Goal: Find specific page/section: Find specific page/section

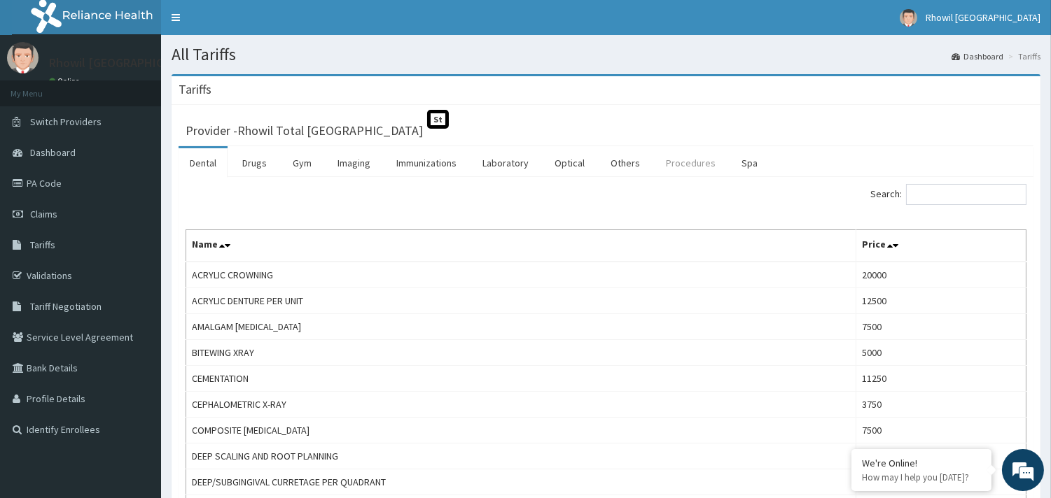
click at [694, 162] on link "Procedures" at bounding box center [691, 162] width 72 height 29
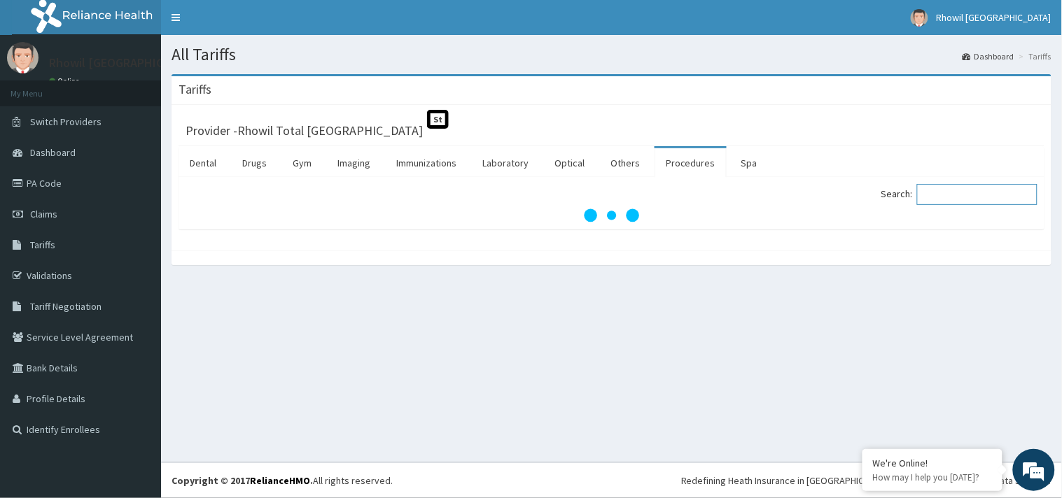
click at [955, 197] on input "Search:" at bounding box center [977, 194] width 120 height 21
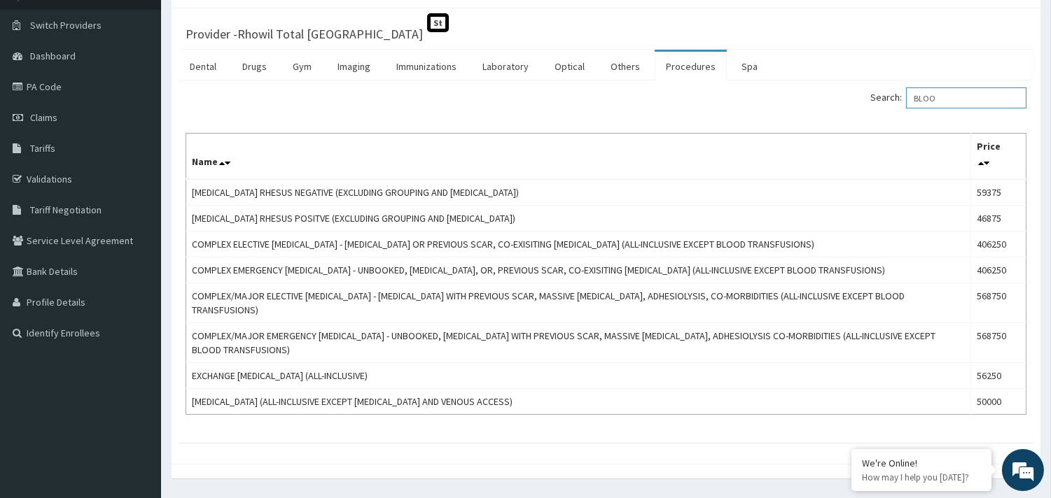
scroll to position [75, 0]
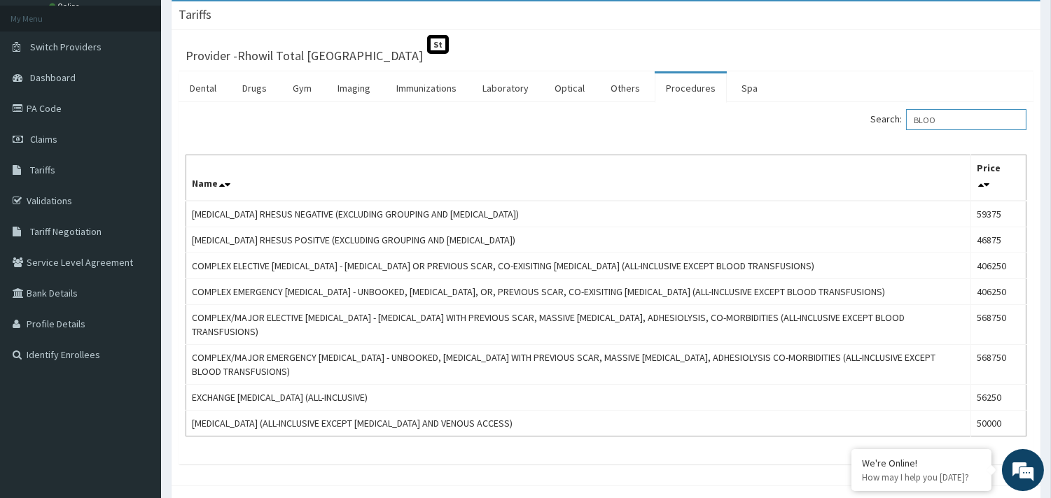
type input "BLOO"
click at [260, 88] on link "Drugs" at bounding box center [254, 88] width 47 height 29
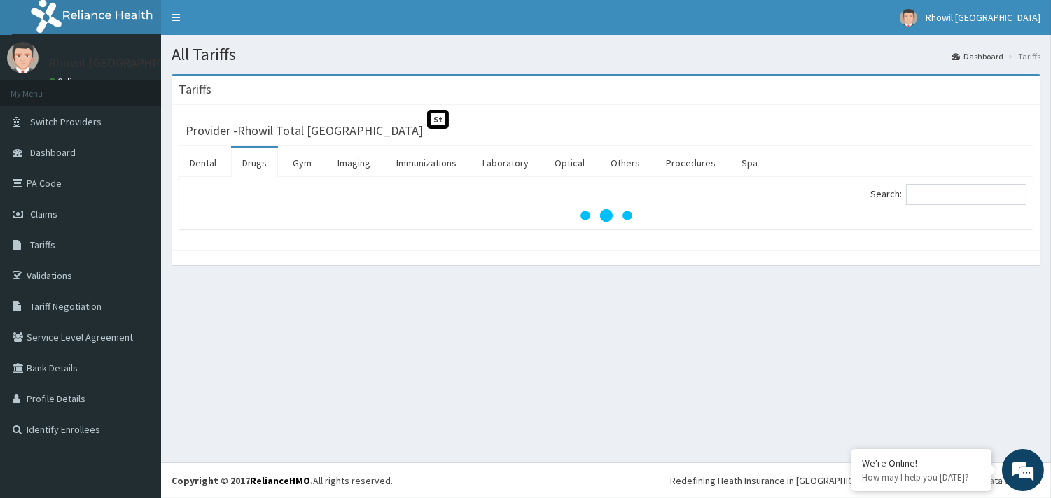
scroll to position [0, 0]
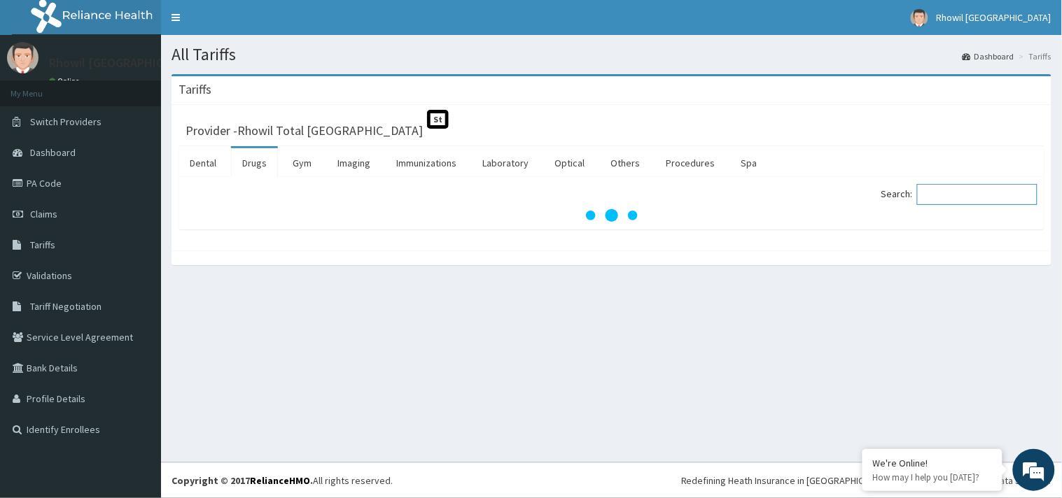
click at [976, 197] on input "Search:" at bounding box center [977, 194] width 120 height 21
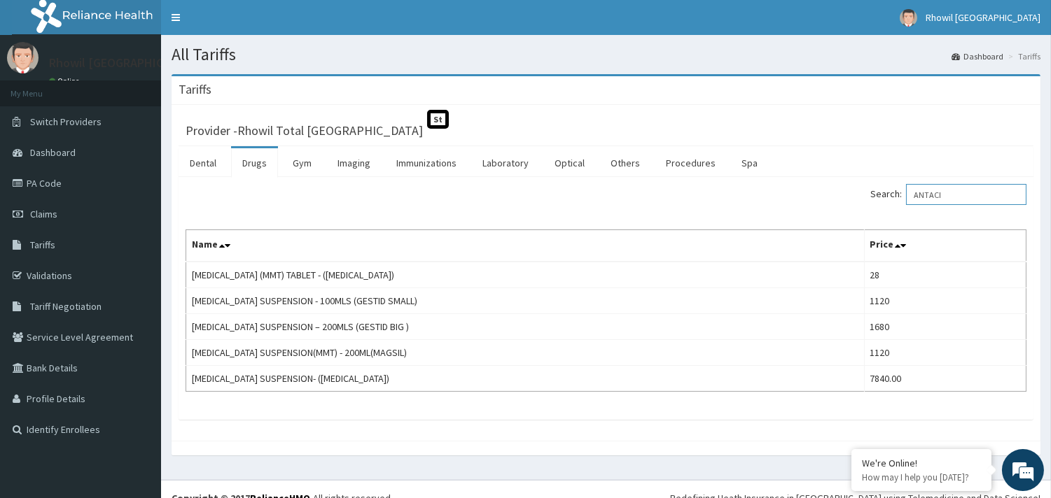
type input "ANTACI"
